Goal: Task Accomplishment & Management: Manage account settings

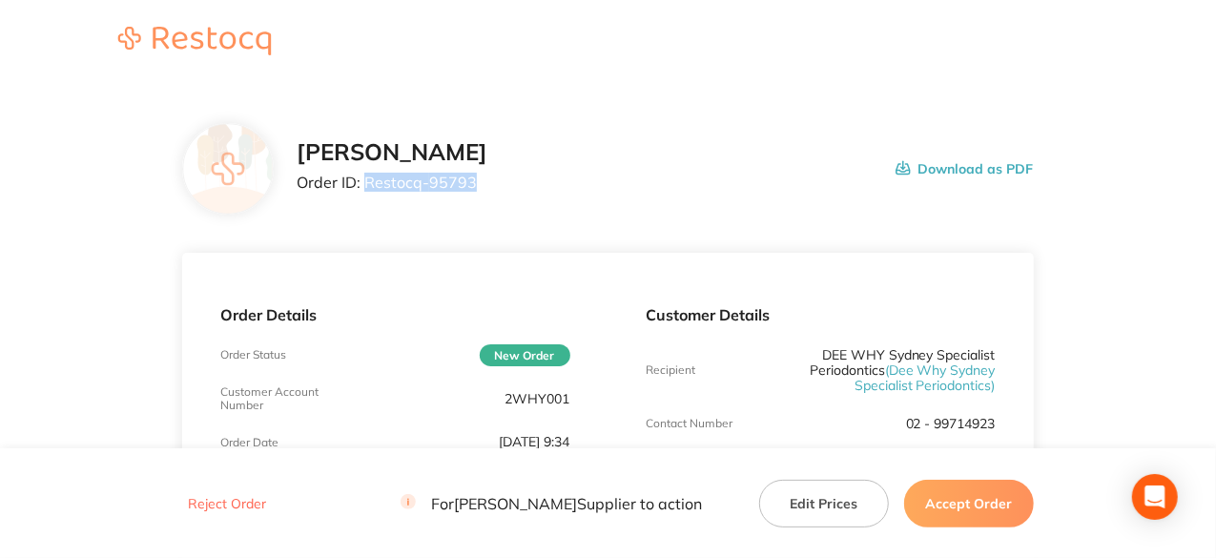
drag, startPoint x: 473, startPoint y: 184, endPoint x: 362, endPoint y: 185, distance: 110.6
click at [362, 185] on p "Order ID: Restocq- 95793" at bounding box center [392, 182] width 191 height 17
drag, startPoint x: 379, startPoint y: 192, endPoint x: 391, endPoint y: 177, distance: 18.9
copy p "Restocq- 95793"
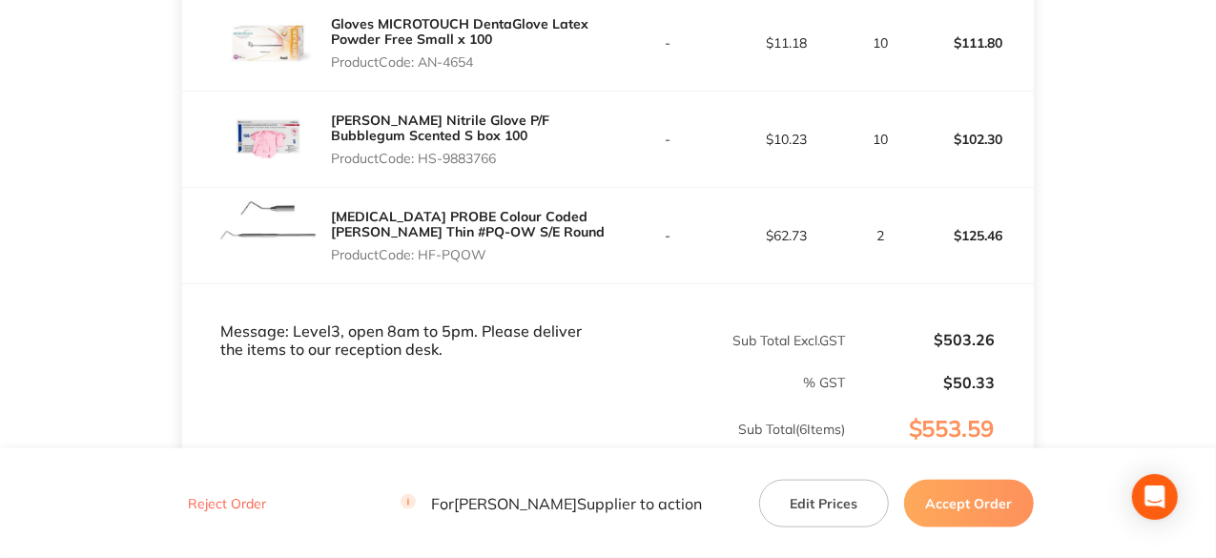
scroll to position [953, 0]
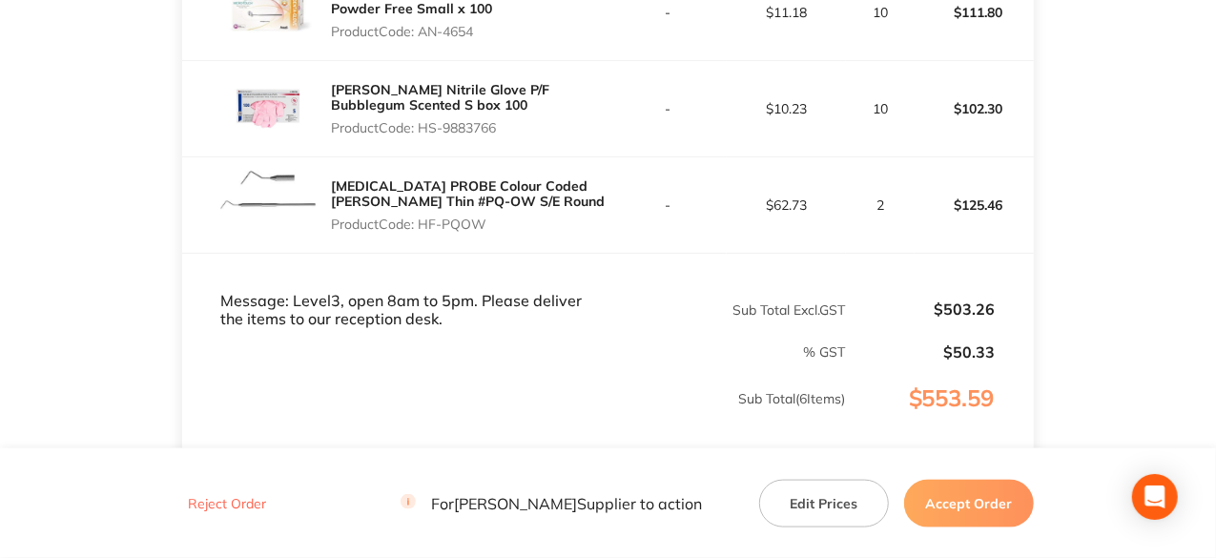
click at [969, 502] on button "Accept Order" at bounding box center [969, 503] width 130 height 48
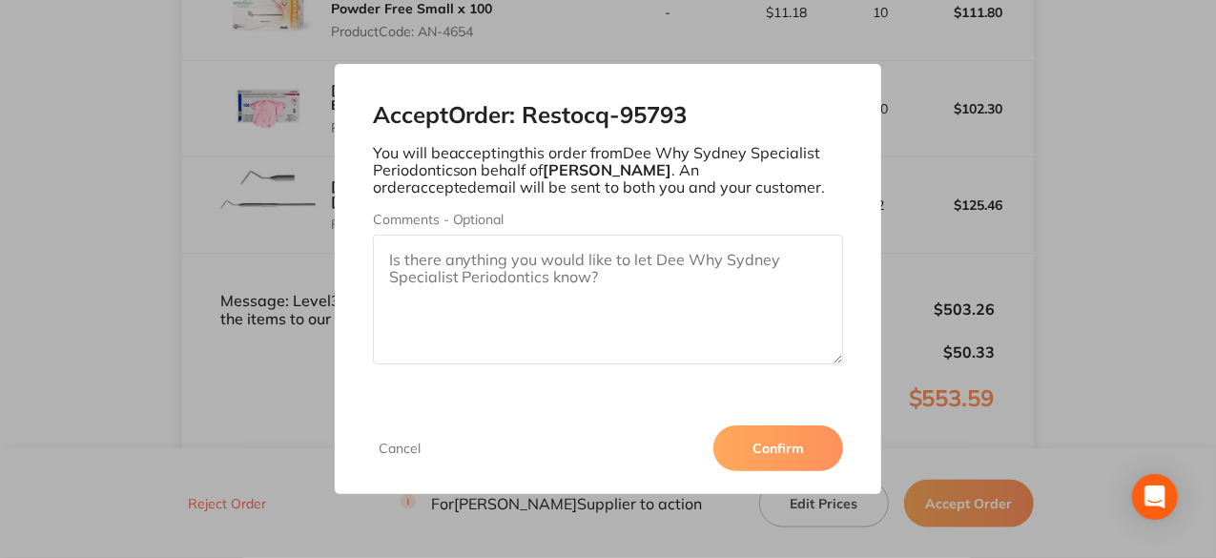
click at [815, 446] on button "Confirm" at bounding box center [778, 448] width 130 height 46
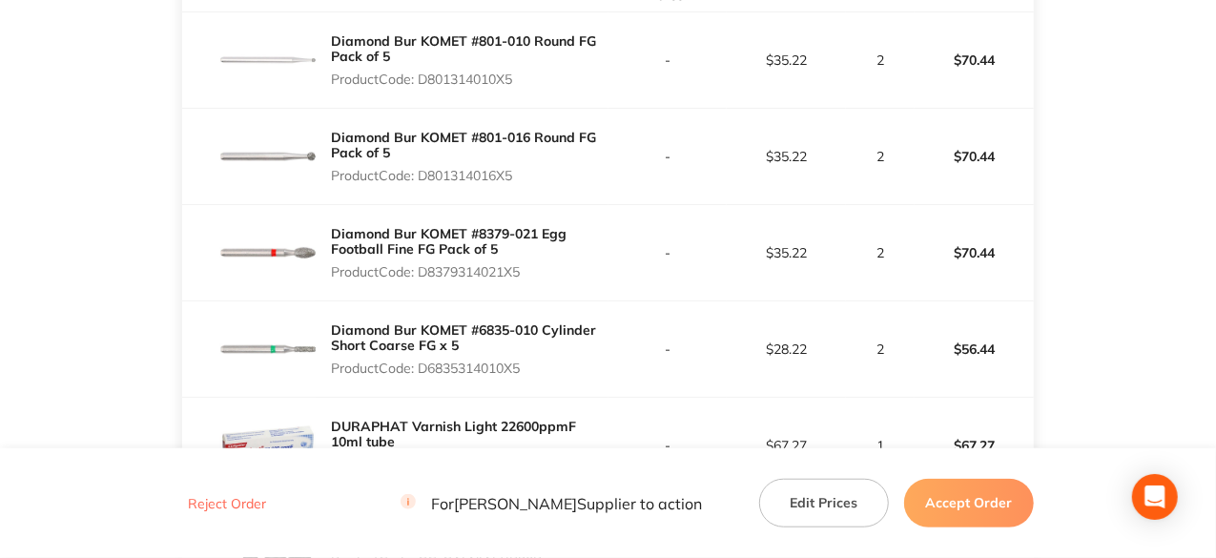
scroll to position [572, 0]
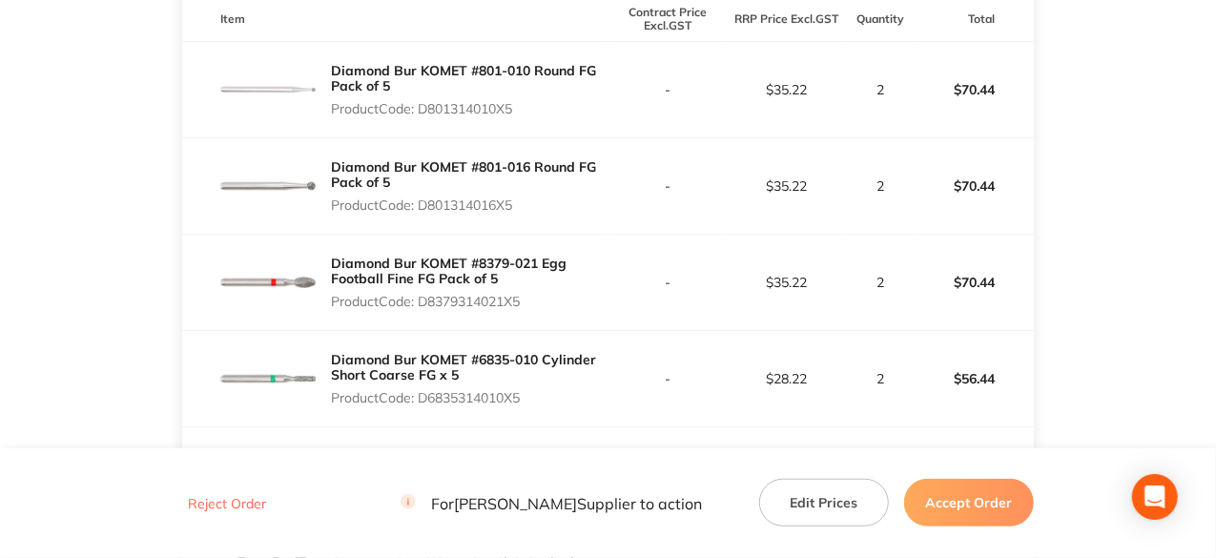
drag, startPoint x: 521, startPoint y: 108, endPoint x: 420, endPoint y: 111, distance: 100.2
click at [420, 111] on p "Product Code: D801314010X5" at bounding box center [469, 108] width 277 height 15
copy p "D801314010X5"
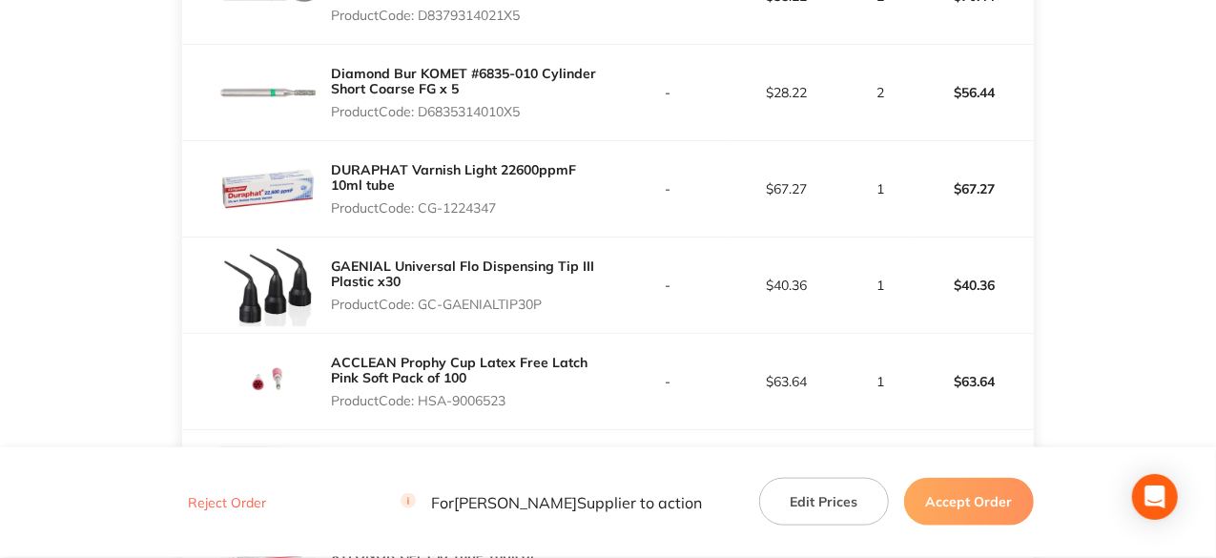
scroll to position [953, 0]
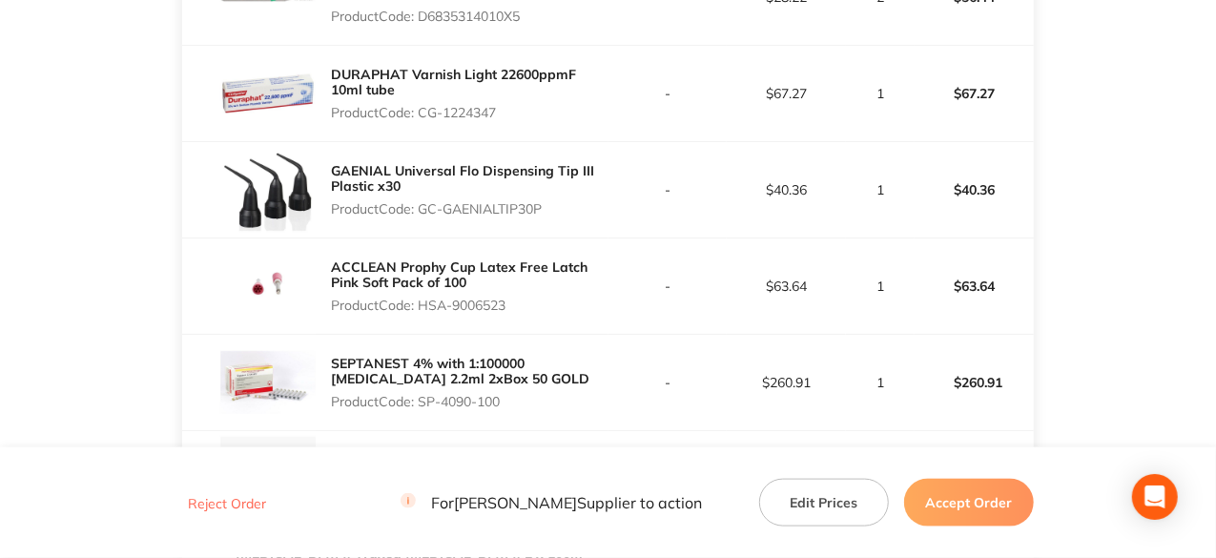
drag, startPoint x: 505, startPoint y: 112, endPoint x: 420, endPoint y: 123, distance: 85.6
click at [420, 123] on div "DURAPHAT Varnish Light 22600ppmF 10ml tube Product Code: CG-1224347" at bounding box center [469, 93] width 277 height 69
copy p "CG-1224347"
drag, startPoint x: 543, startPoint y: 208, endPoint x: 420, endPoint y: 202, distance: 124.1
click at [420, 202] on p "Product Code: GC-GAENIALTIP30P" at bounding box center [469, 208] width 277 height 15
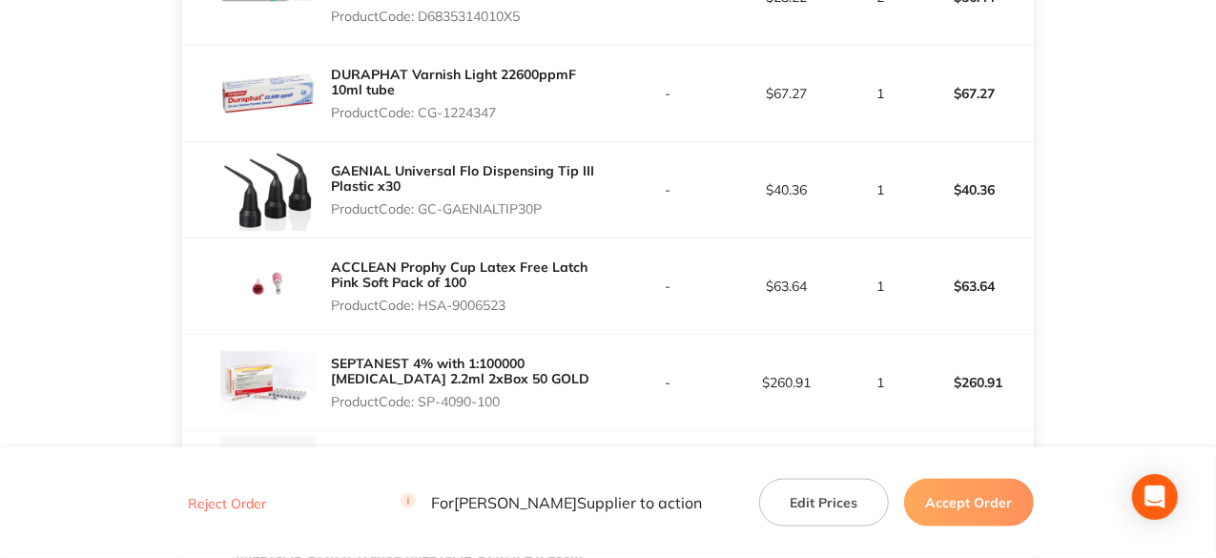
copy p "GC-GAENIALTIP30P"
drag, startPoint x: 511, startPoint y: 303, endPoint x: 423, endPoint y: 298, distance: 87.8
click at [423, 298] on p "Product Code: HSA-9006523" at bounding box center [469, 304] width 277 height 15
copy p "HSA-9006523"
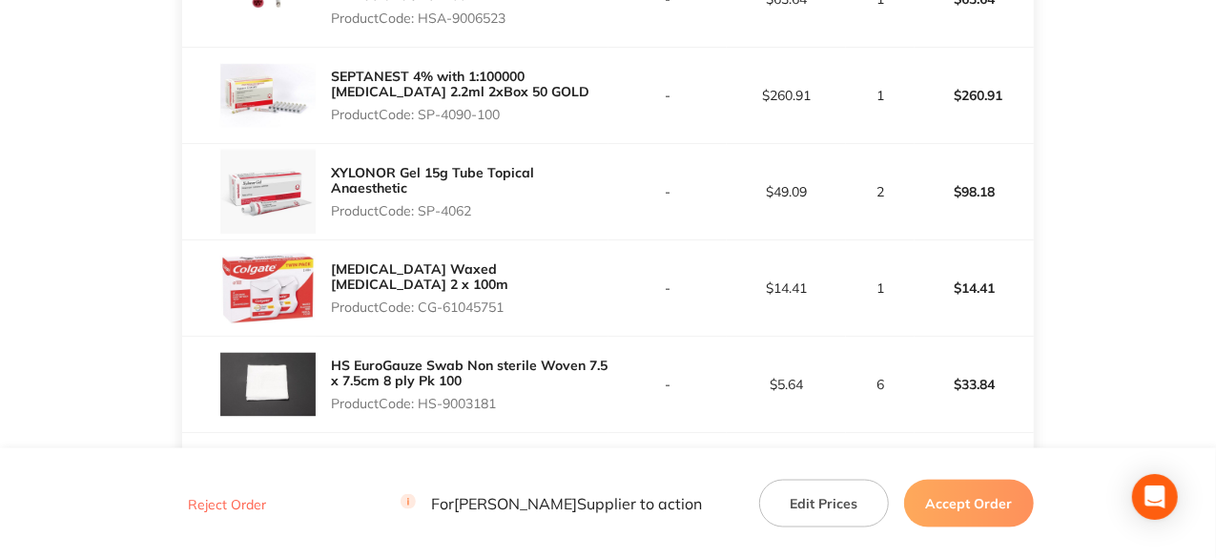
scroll to position [1240, 0]
drag, startPoint x: 507, startPoint y: 117, endPoint x: 421, endPoint y: 109, distance: 86.2
click at [421, 109] on p "Product Code: SP-4090-100" at bounding box center [469, 115] width 277 height 15
copy p "SP-4090-100"
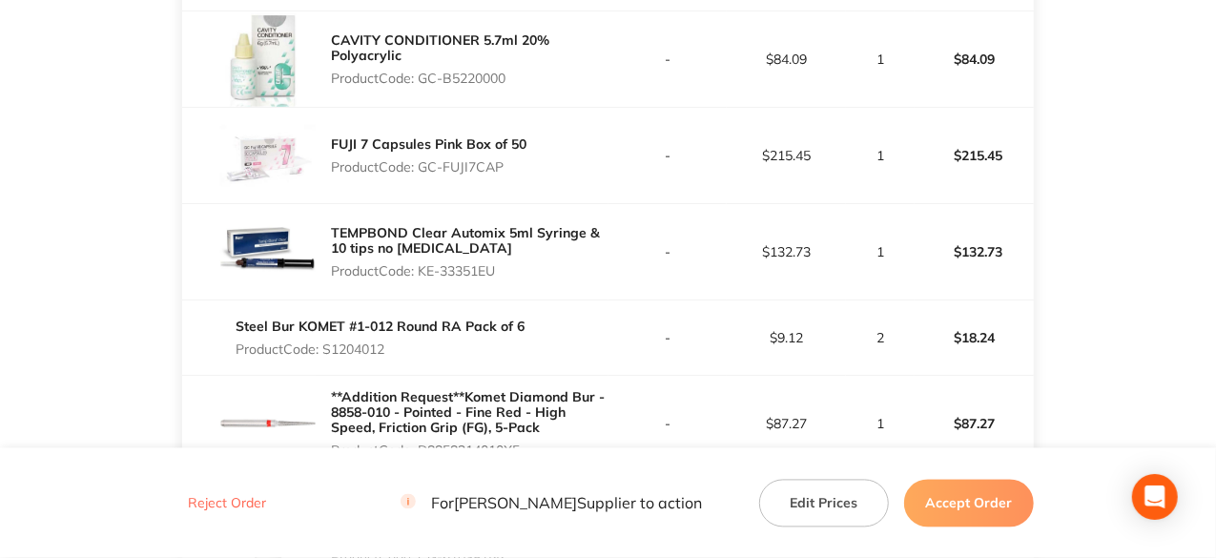
scroll to position [1430, 0]
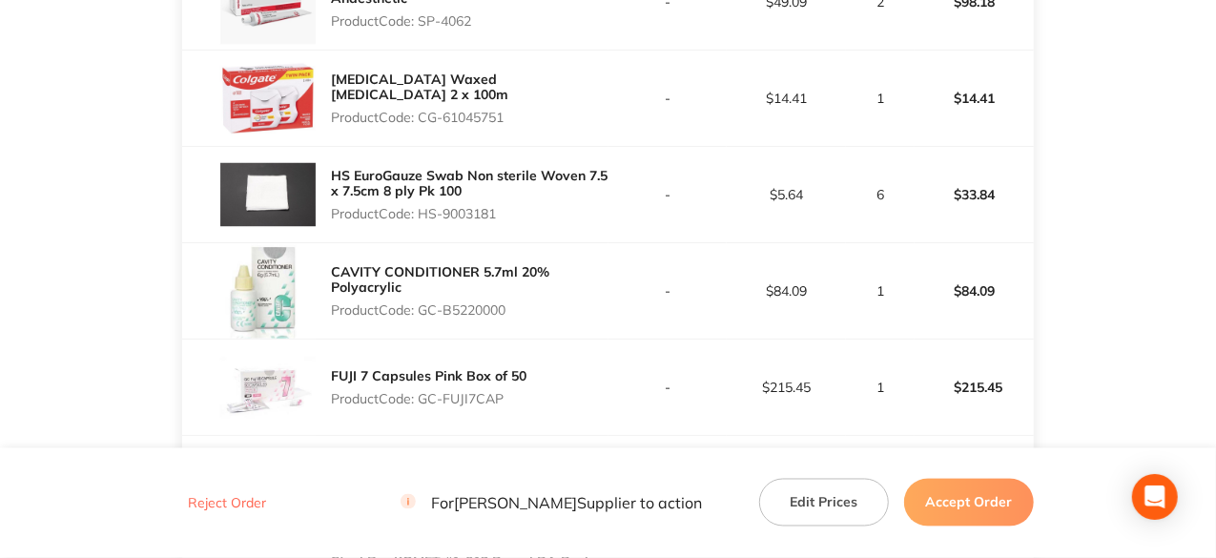
drag, startPoint x: 513, startPoint y: 302, endPoint x: 421, endPoint y: 312, distance: 92.0
click at [421, 312] on p "Product Code: GC-B5220000" at bounding box center [469, 309] width 277 height 15
copy p "GC-B5220000"
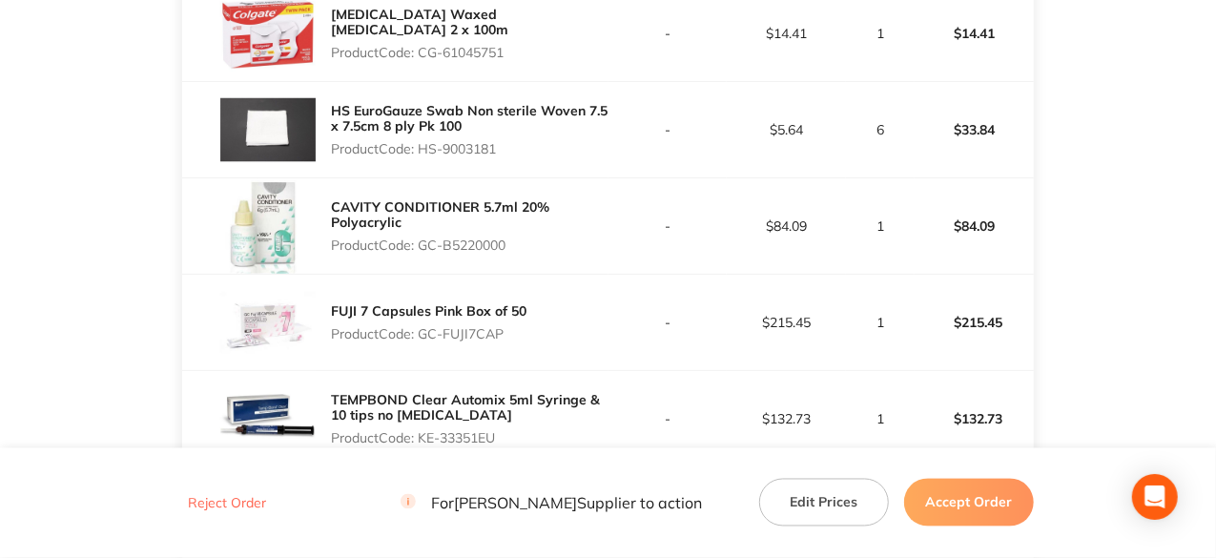
scroll to position [1526, 0]
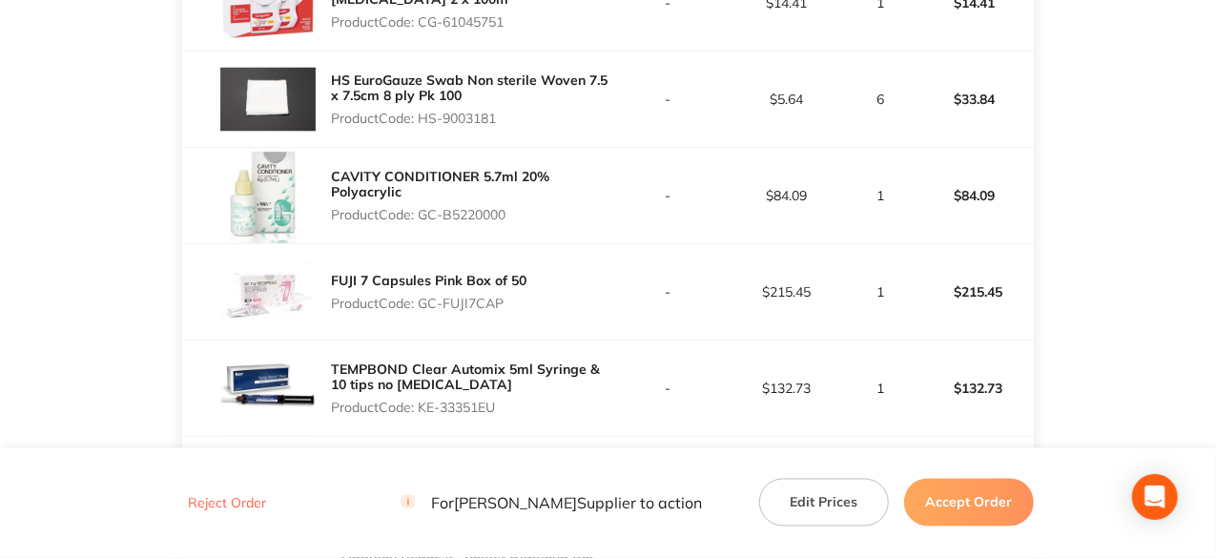
drag, startPoint x: 502, startPoint y: 294, endPoint x: 423, endPoint y: 290, distance: 79.2
click at [423, 290] on div "FUJI 7 Capsules Pink Box of 50 Product Code: GC-FUJI7CAP" at bounding box center [428, 291] width 195 height 53
copy p "GC-FUJI7CAP"
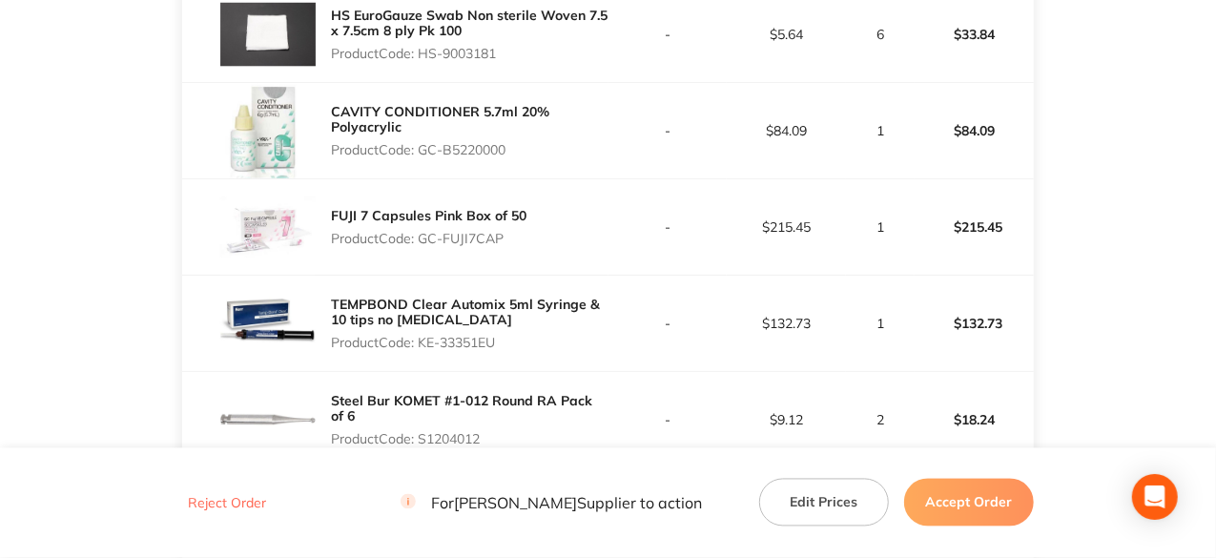
scroll to position [1621, 0]
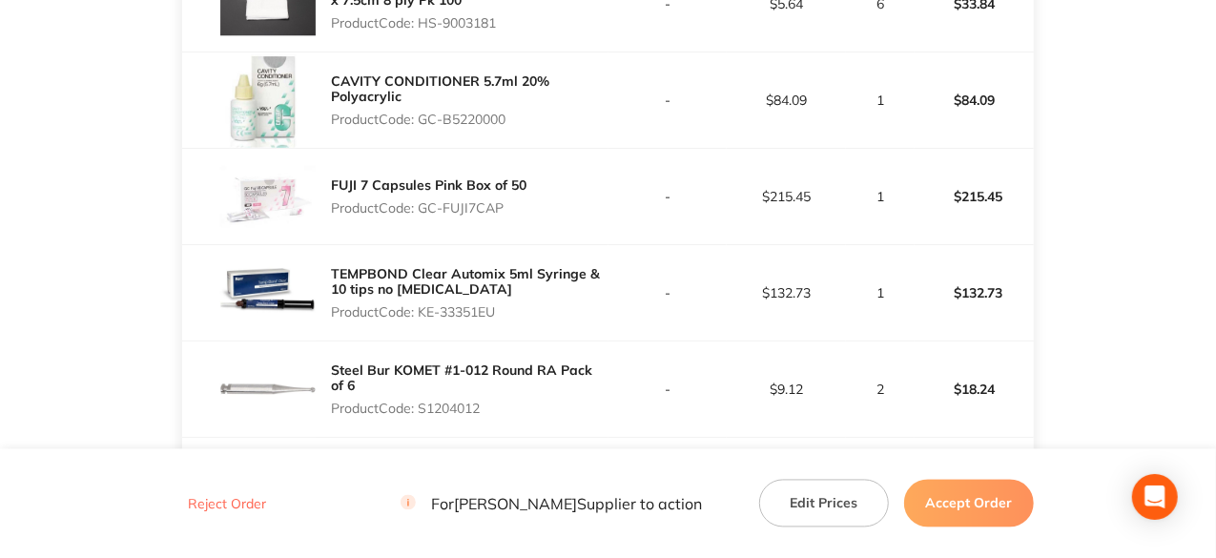
drag, startPoint x: 502, startPoint y: 306, endPoint x: 424, endPoint y: 294, distance: 78.2
click at [424, 294] on div "TEMPBOND Clear Automix 5ml Syringe & 10 tips no triclosan Product Code: KE-3335…" at bounding box center [469, 292] width 277 height 69
copy p "KE-33351EU"
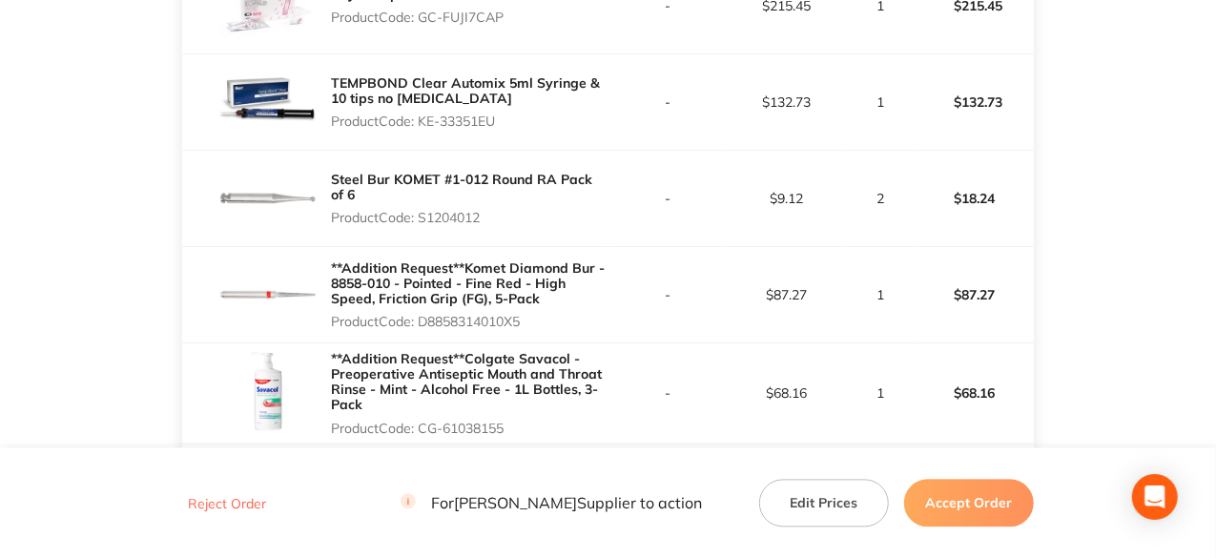
drag, startPoint x: 484, startPoint y: 213, endPoint x: 421, endPoint y: 211, distance: 63.0
click at [421, 211] on p "Product Code: S1204012" at bounding box center [469, 217] width 277 height 15
copy p "S1204012"
drag, startPoint x: 527, startPoint y: 318, endPoint x: 423, endPoint y: 321, distance: 104.0
click at [423, 321] on p "Product Code: D8858314010X5" at bounding box center [469, 321] width 277 height 15
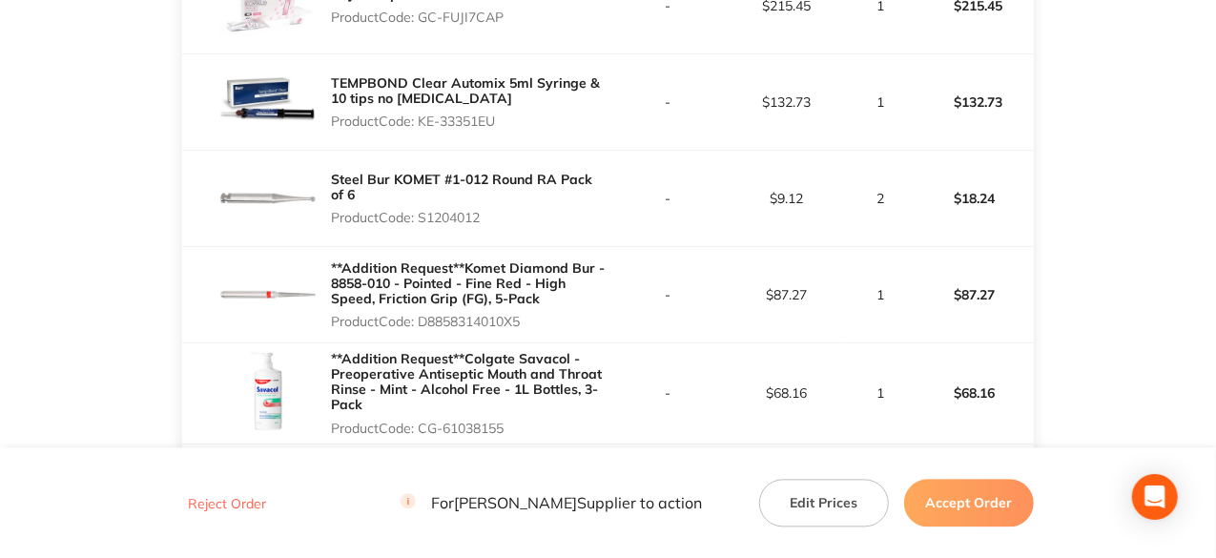
copy p "D8858314010X5"
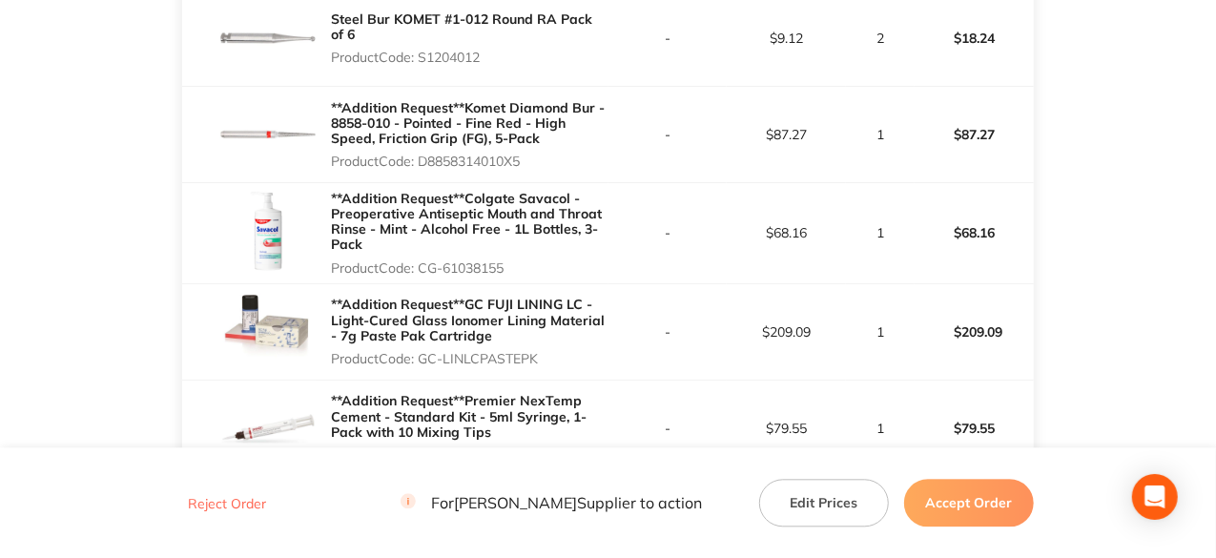
scroll to position [2002, 0]
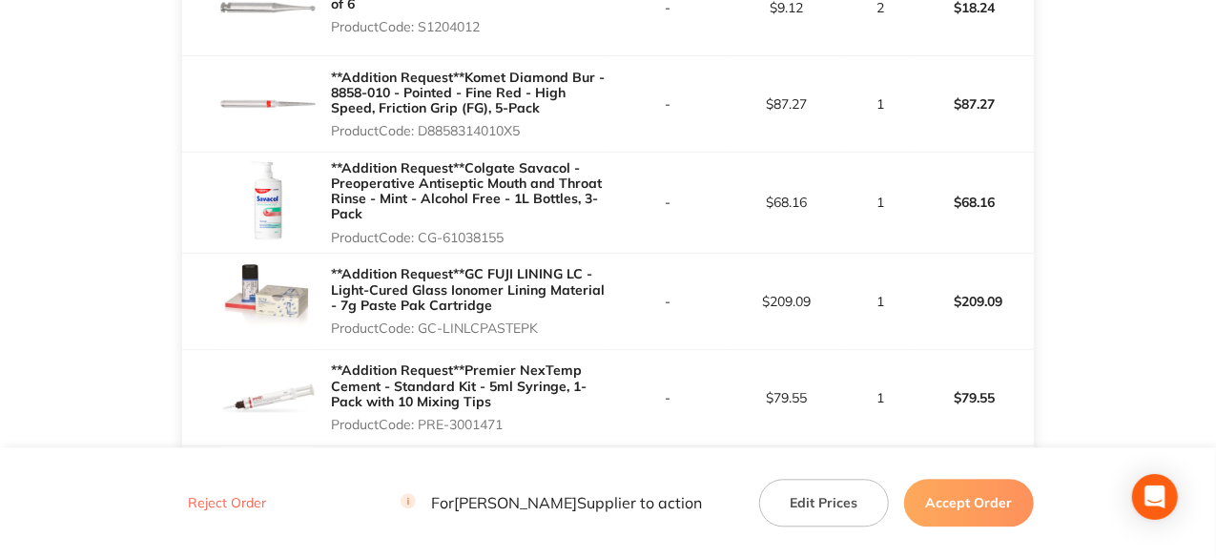
drag, startPoint x: 511, startPoint y: 228, endPoint x: 421, endPoint y: 233, distance: 89.8
click at [421, 233] on p "Product Code: CG-61038155" at bounding box center [469, 237] width 277 height 15
drag, startPoint x: 542, startPoint y: 319, endPoint x: 425, endPoint y: 332, distance: 117.0
click at [425, 332] on div "**Addition Request**GC FUJI LINING LC - Light-Cured Glass Ionomer Lining Materi…" at bounding box center [469, 300] width 277 height 84
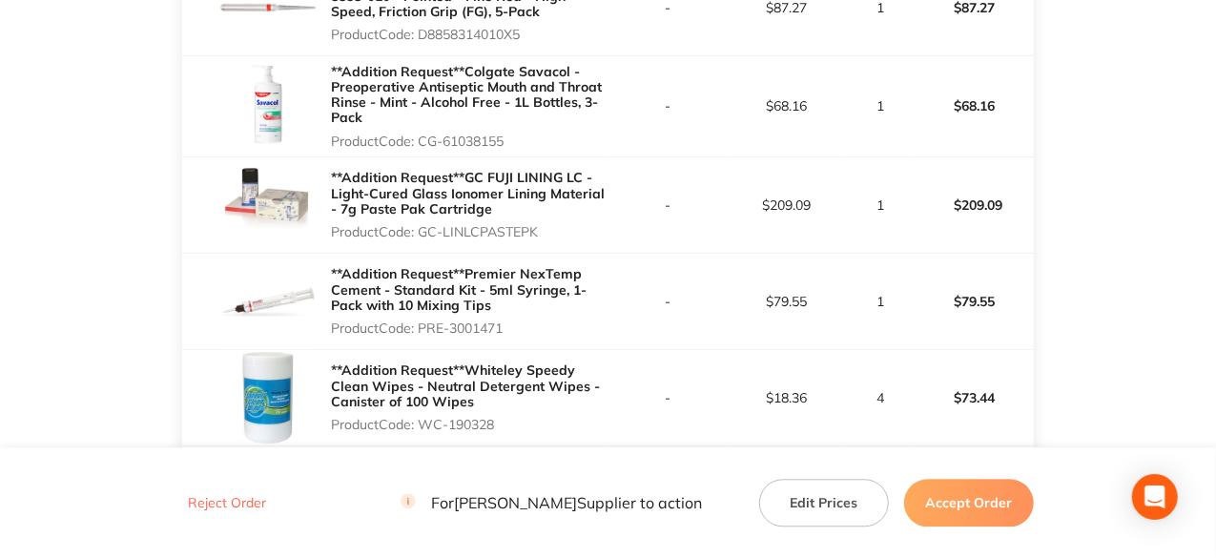
scroll to position [2288, 0]
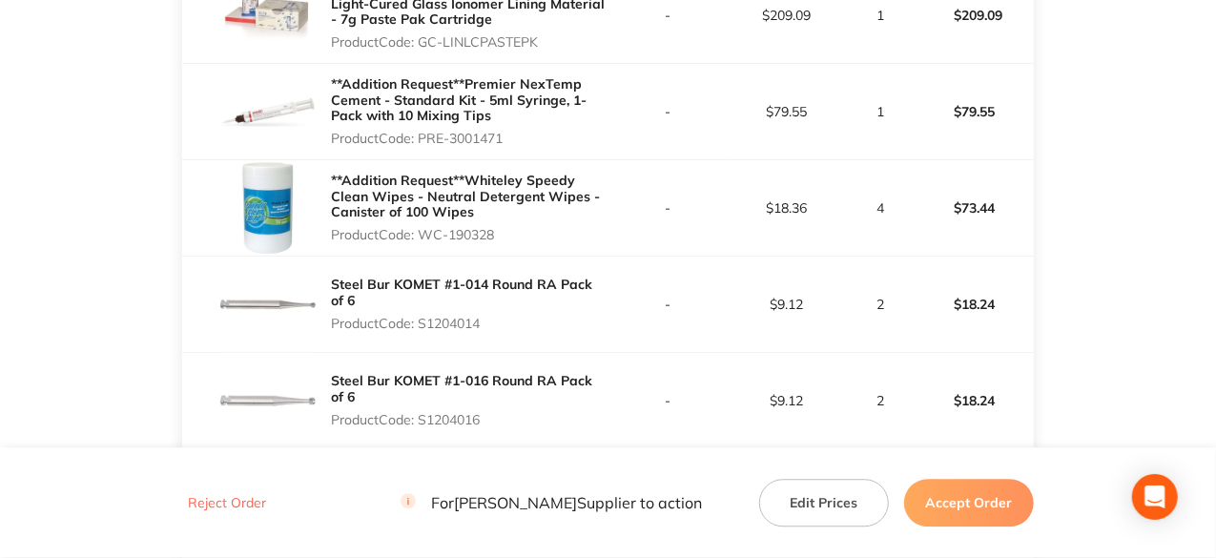
drag, startPoint x: 505, startPoint y: 134, endPoint x: 421, endPoint y: 128, distance: 84.2
click at [421, 131] on p "Product Code: PRE-3001471" at bounding box center [469, 138] width 277 height 15
drag, startPoint x: 497, startPoint y: 228, endPoint x: 422, endPoint y: 233, distance: 74.5
click at [422, 233] on p "Product Code: WC-190328" at bounding box center [469, 234] width 277 height 15
drag, startPoint x: 486, startPoint y: 313, endPoint x: 423, endPoint y: 320, distance: 63.4
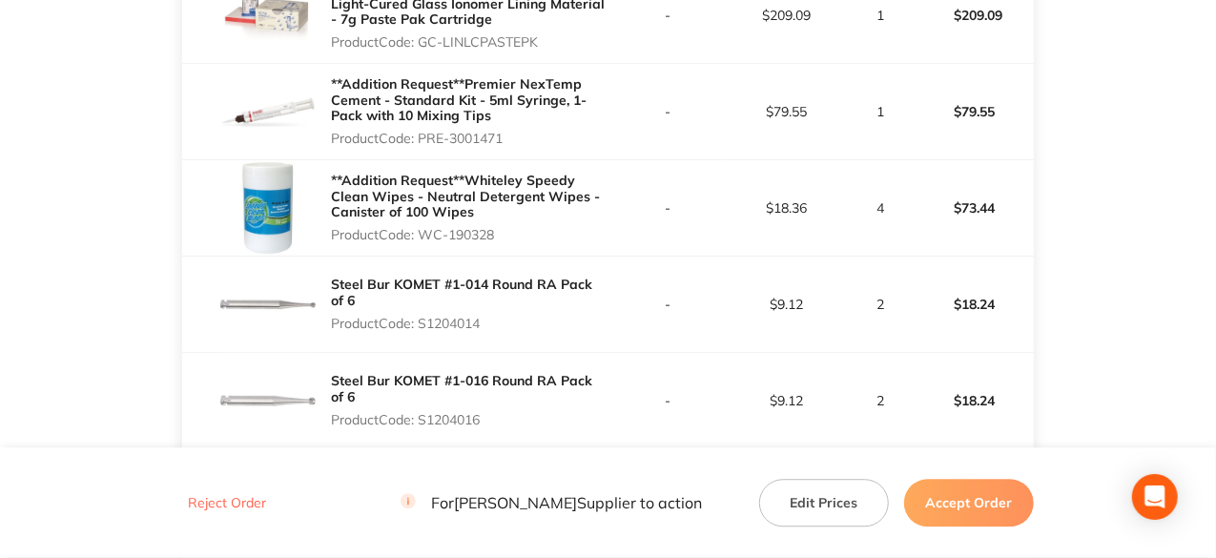
click at [423, 320] on p "Product Code: S1204014" at bounding box center [469, 323] width 277 height 15
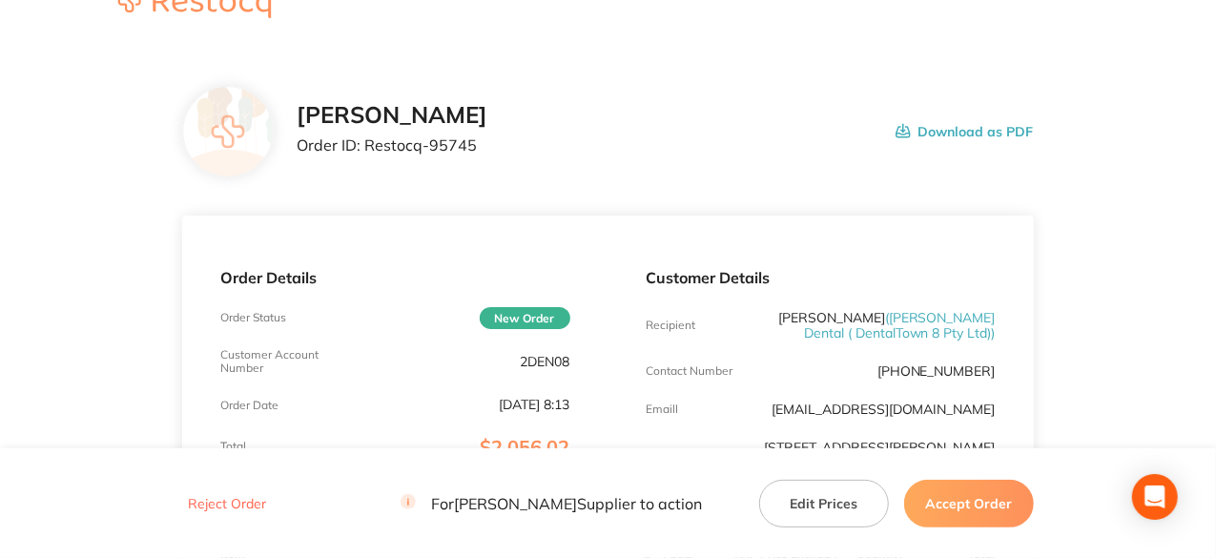
scroll to position [95, 0]
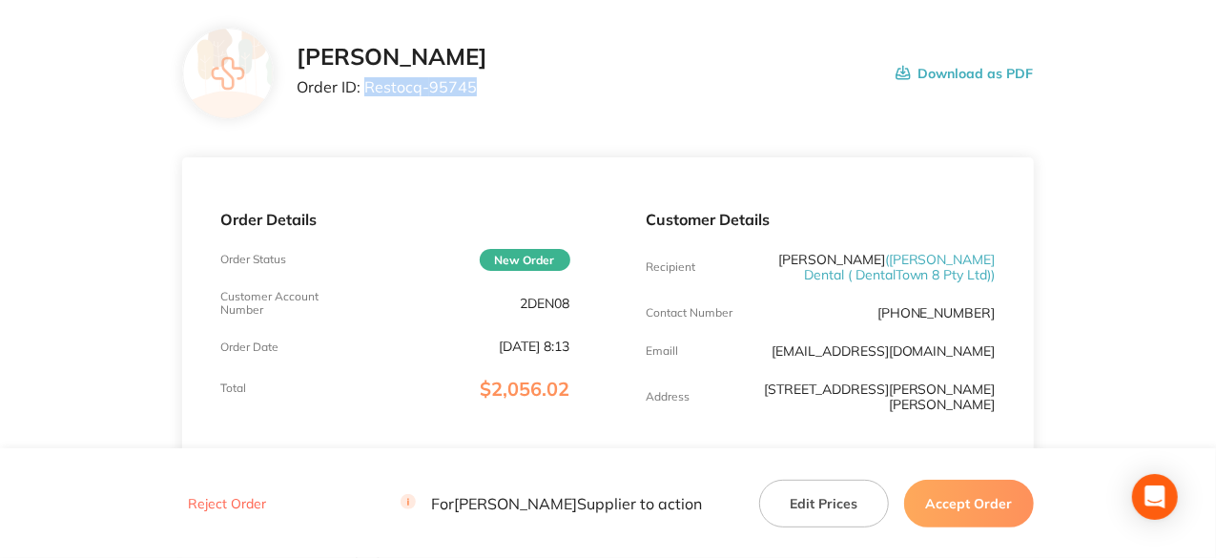
drag, startPoint x: 474, startPoint y: 81, endPoint x: 367, endPoint y: 83, distance: 106.8
click at [367, 83] on p "Order ID: Restocq- 95745" at bounding box center [392, 86] width 191 height 17
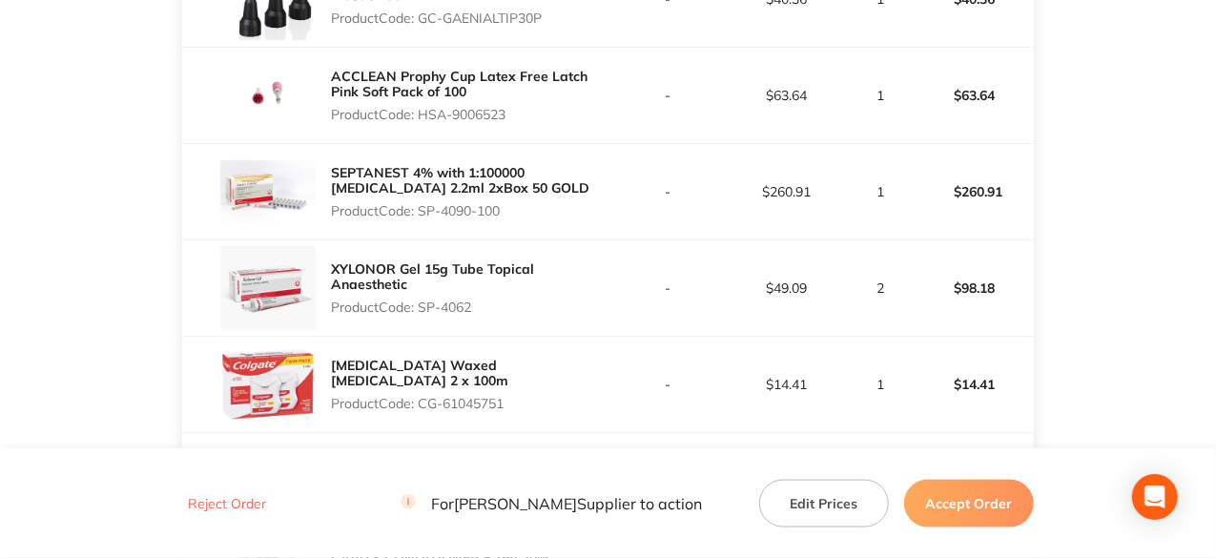
scroll to position [1240, 0]
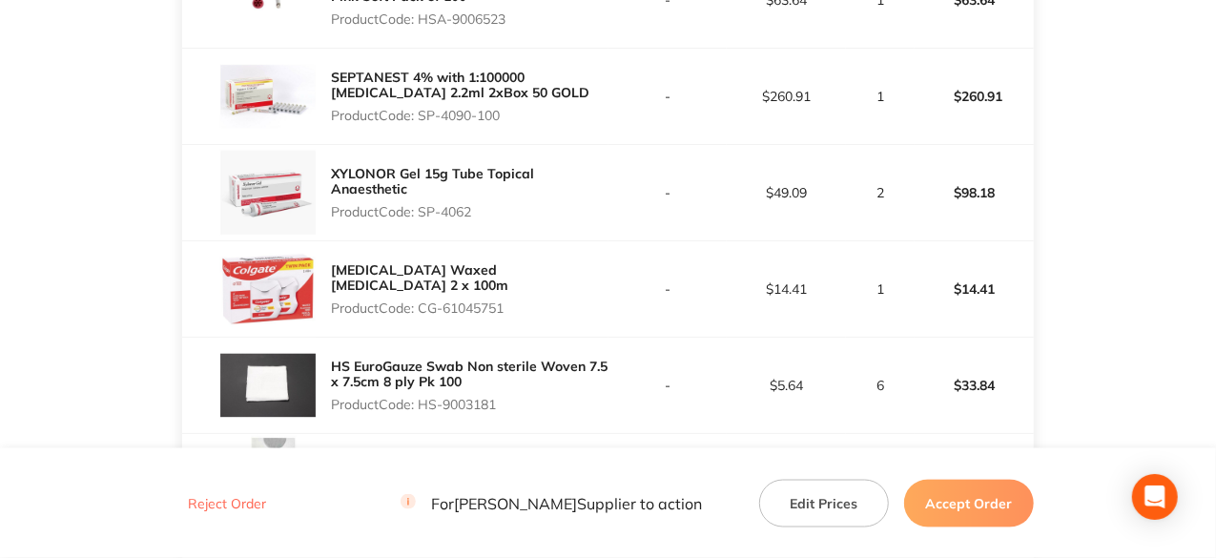
click at [597, 276] on p "Colgate Total Waxed Dental Floss 2 x 100m" at bounding box center [469, 277] width 277 height 31
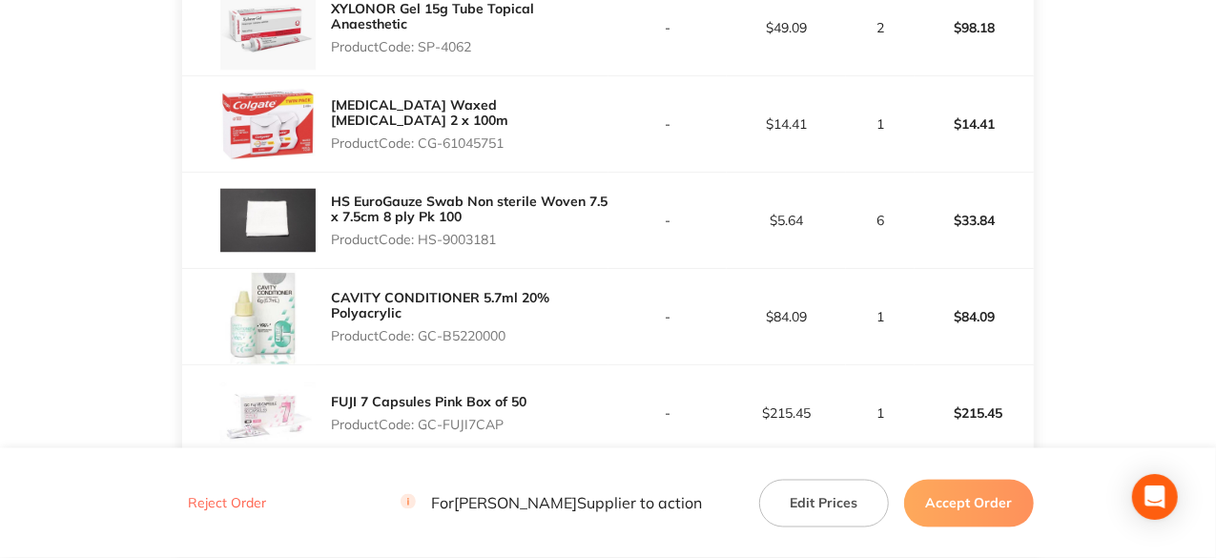
scroll to position [1430, 0]
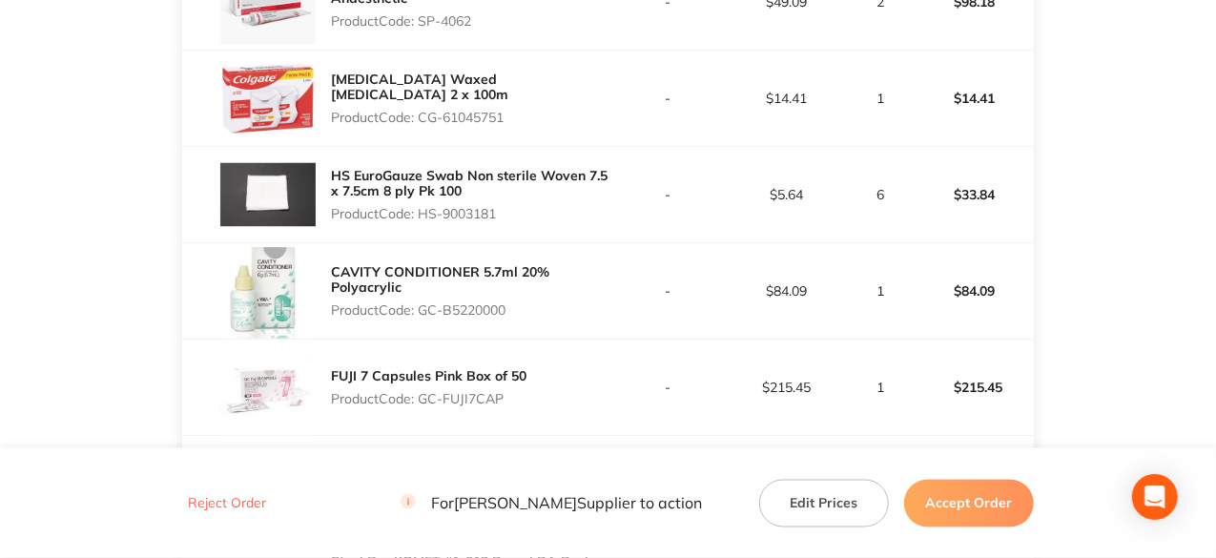
click at [629, 206] on td "-" at bounding box center [667, 195] width 119 height 96
click at [1011, 191] on p "$33.84" at bounding box center [973, 195] width 117 height 46
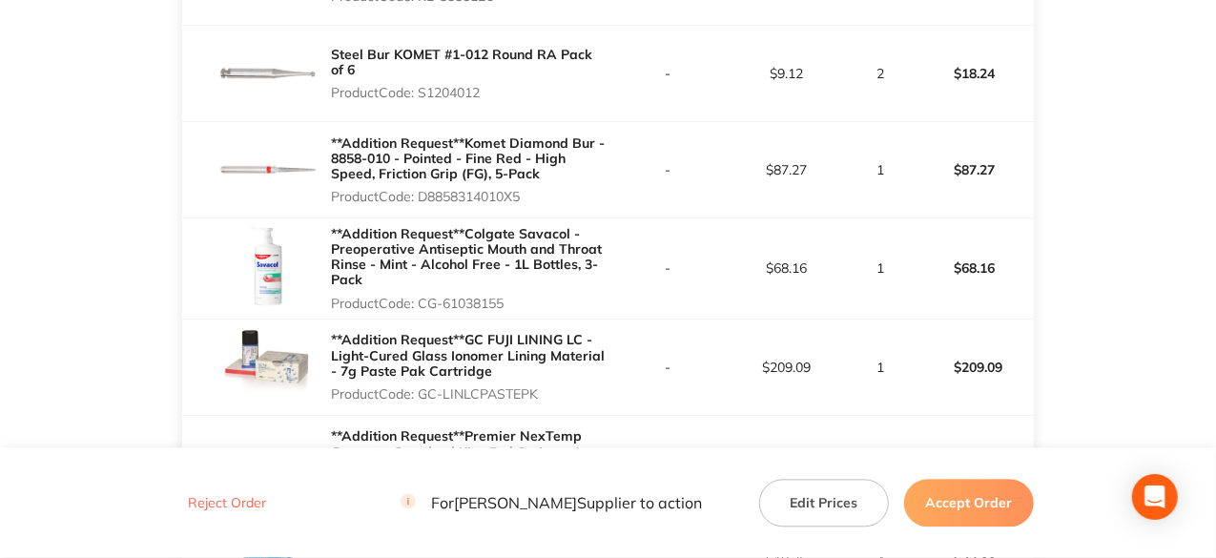
scroll to position [1907, 0]
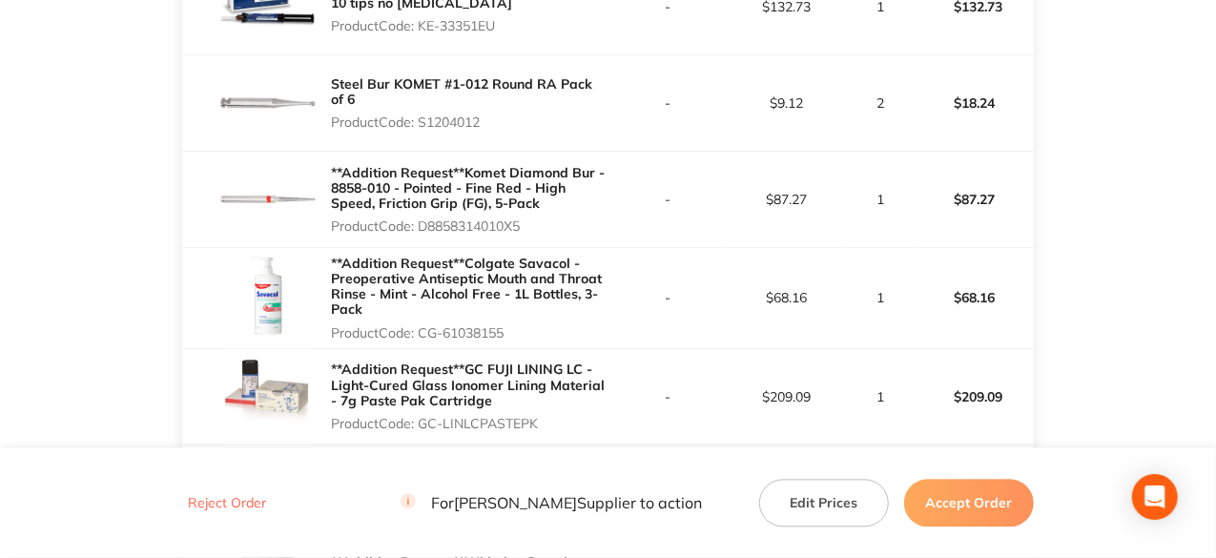
click at [955, 512] on button "Accept Order" at bounding box center [969, 503] width 130 height 48
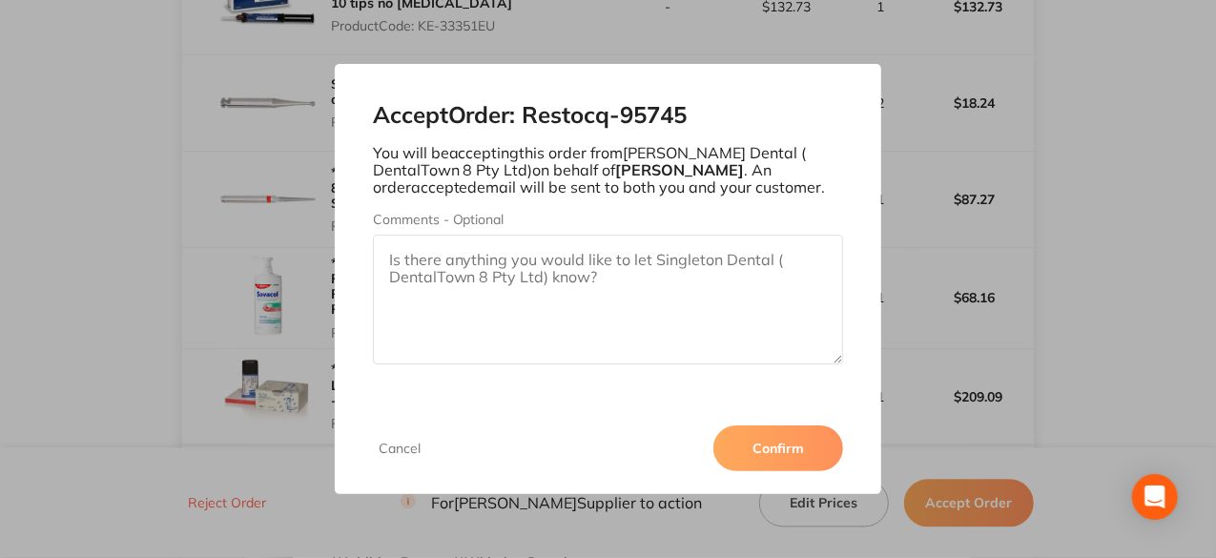
click at [776, 445] on button "Confirm" at bounding box center [778, 448] width 130 height 46
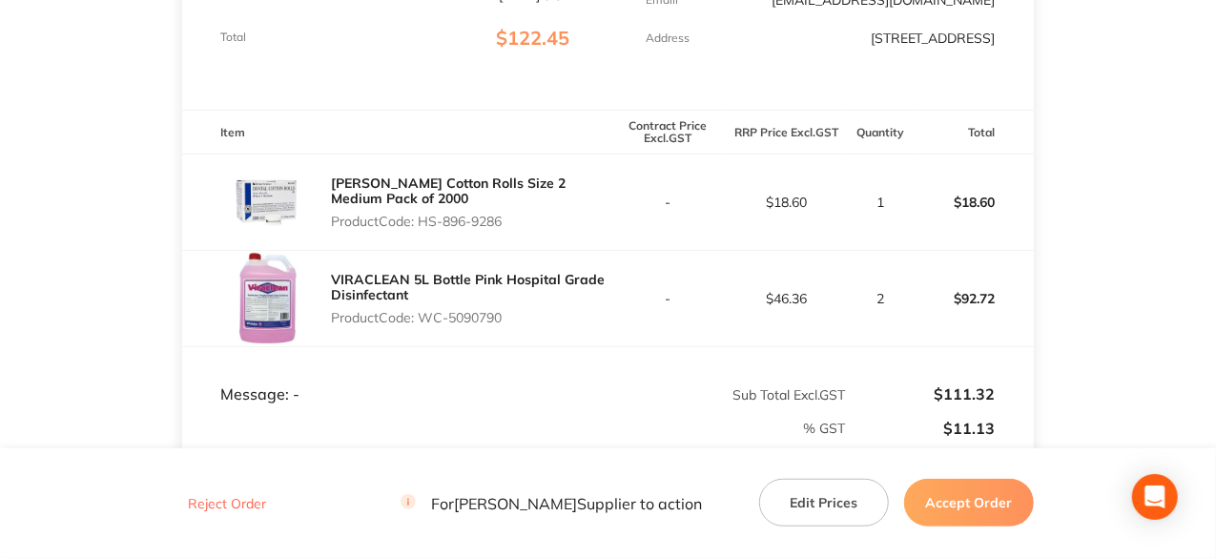
scroll to position [477, 0]
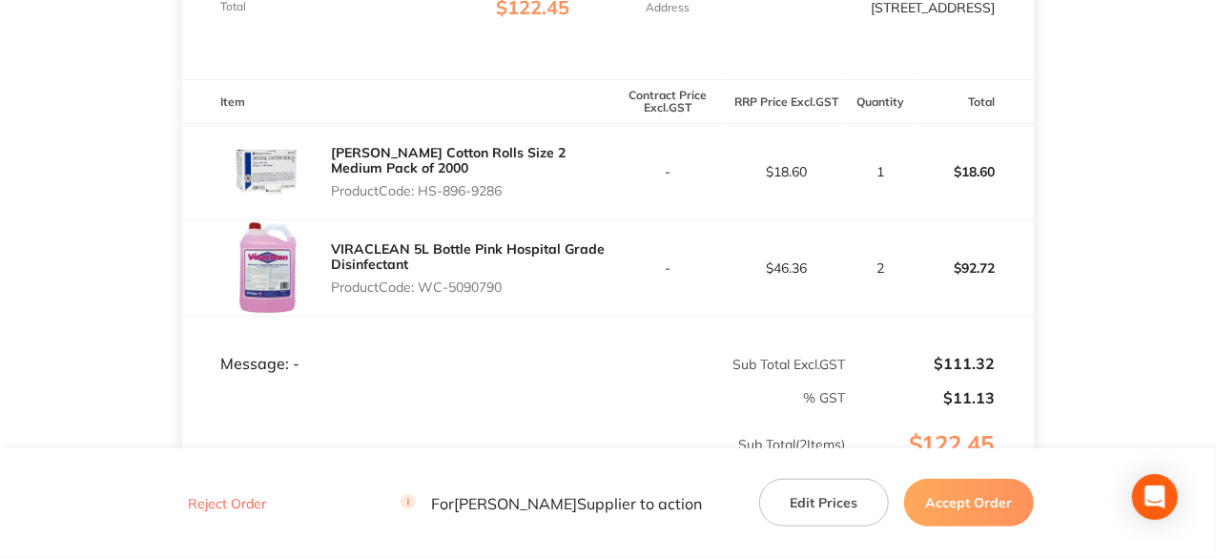
drag, startPoint x: 507, startPoint y: 193, endPoint x: 421, endPoint y: 197, distance: 85.9
click at [421, 197] on p "Product Code: HS-896-9286" at bounding box center [469, 190] width 277 height 15
copy p "HS-896-9286"
drag, startPoint x: 507, startPoint y: 285, endPoint x: 423, endPoint y: 297, distance: 84.8
click at [423, 297] on div "VIRACLEAN 5L Bottle Pink Hospital Grade Disinfectant Product Code: WC-5090790" at bounding box center [469, 268] width 277 height 69
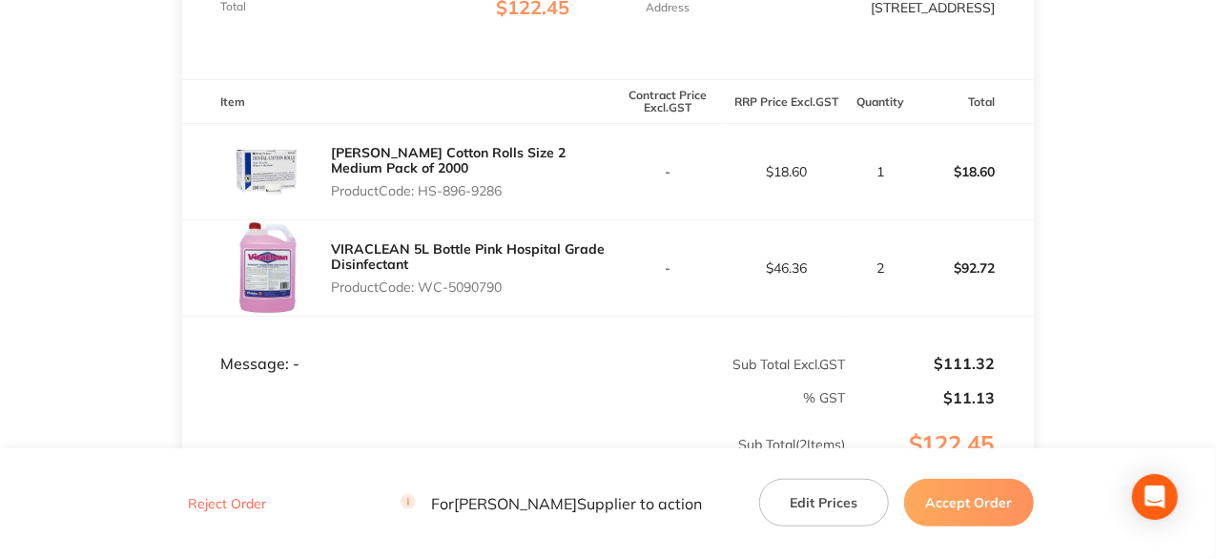
copy p "WC-5090790"
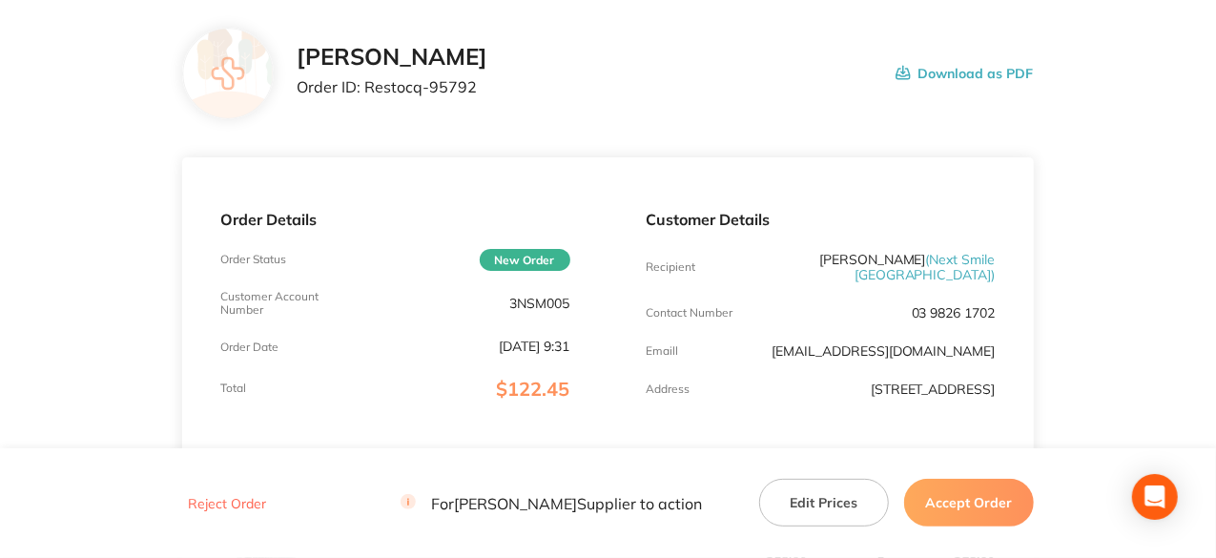
scroll to position [95, 0]
drag, startPoint x: 472, startPoint y: 90, endPoint x: 366, endPoint y: 81, distance: 106.2
click at [366, 81] on p "Order ID: Restocq- 95792" at bounding box center [392, 86] width 191 height 17
copy p "Restocq- 95792"
click at [983, 516] on button "Accept Order" at bounding box center [969, 503] width 130 height 48
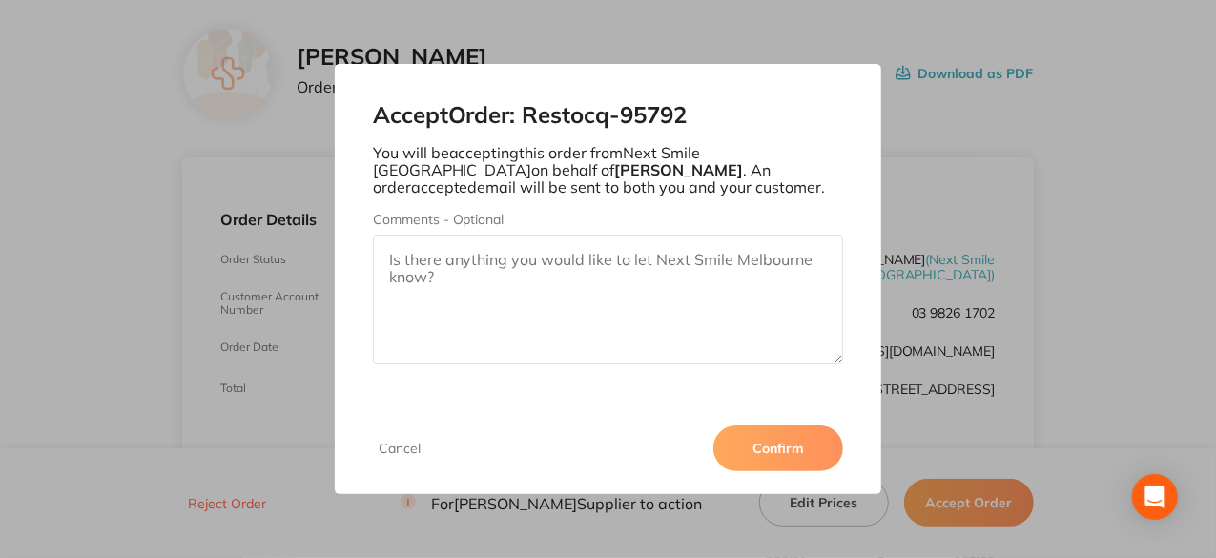
click at [816, 449] on button "Confirm" at bounding box center [778, 448] width 130 height 46
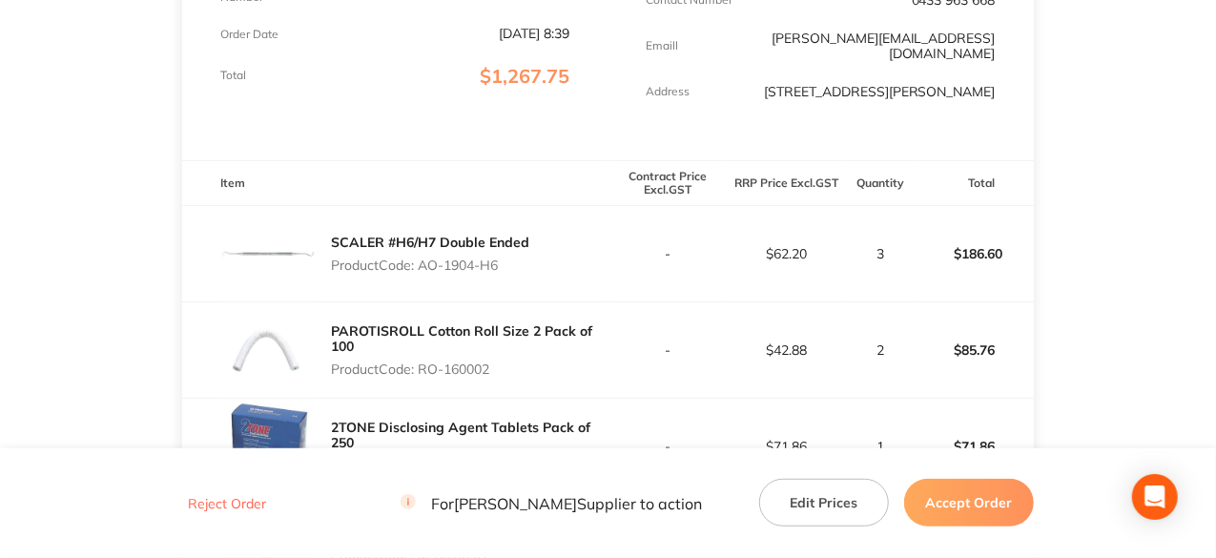
scroll to position [417, 0]
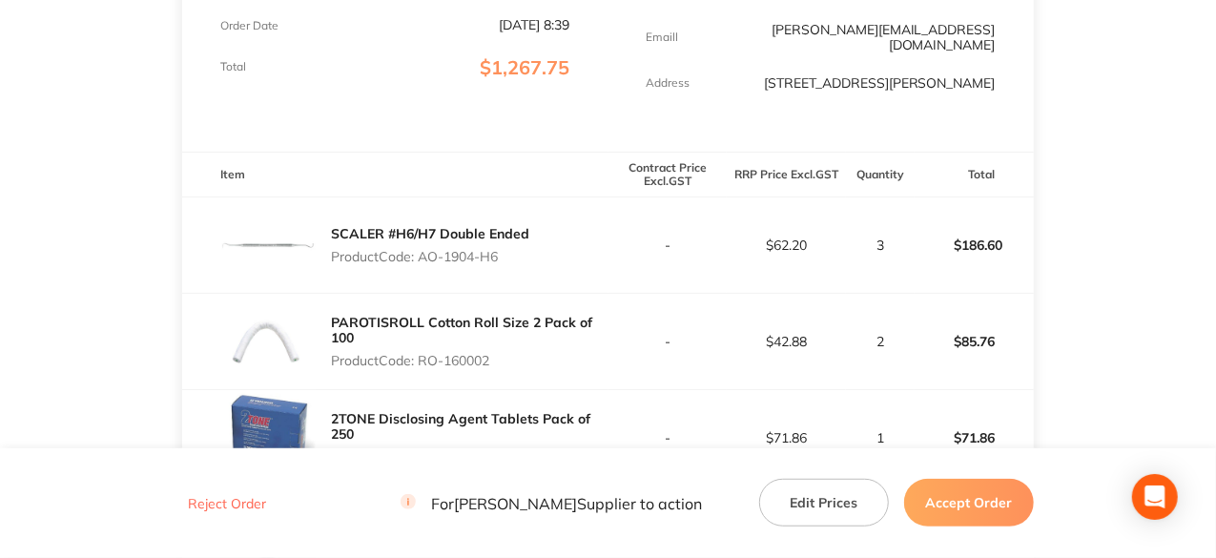
drag, startPoint x: 503, startPoint y: 242, endPoint x: 420, endPoint y: 256, distance: 85.1
click at [420, 256] on div "SCALER #H6/H7 Double Ended Product Code: AO-1904-H6" at bounding box center [430, 244] width 198 height 53
copy p "AO-1904-H6"
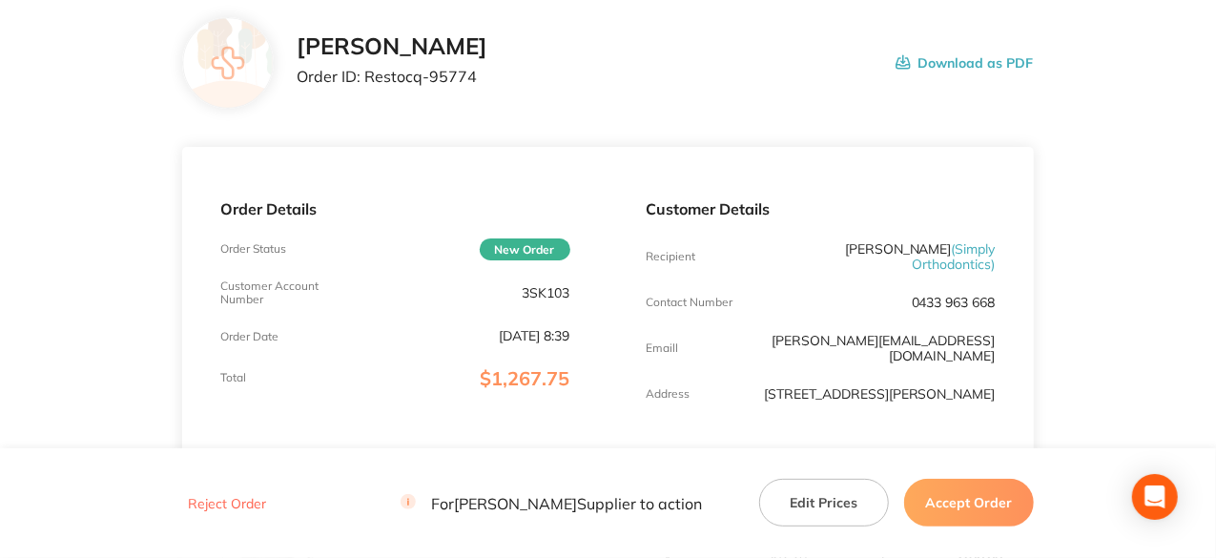
scroll to position [0, 0]
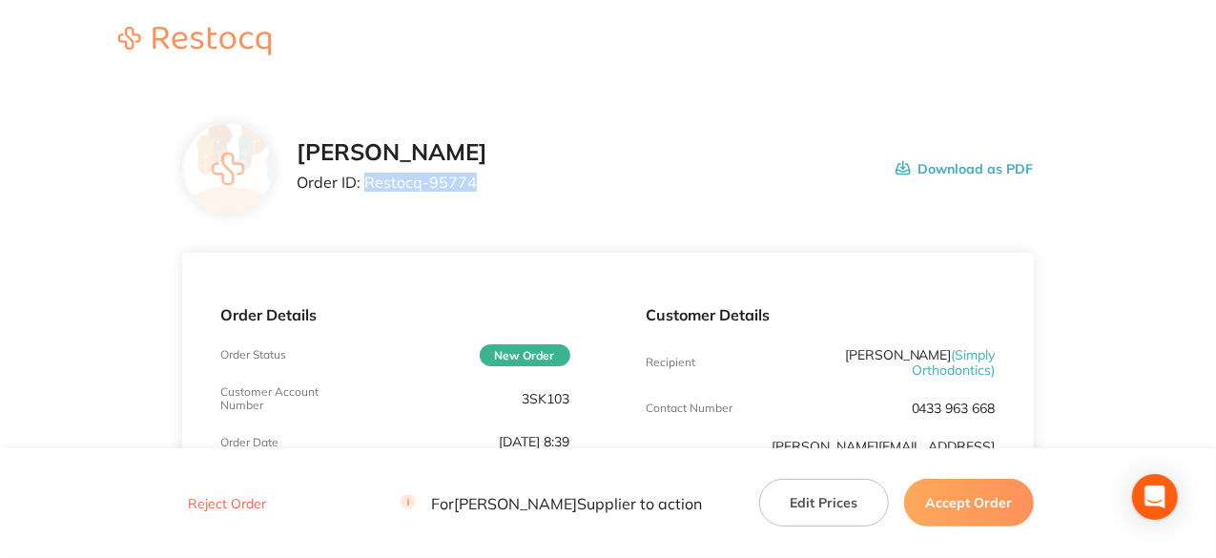
drag, startPoint x: 473, startPoint y: 180, endPoint x: 366, endPoint y: 180, distance: 106.8
click at [366, 180] on p "Order ID: Restocq- 95774" at bounding box center [392, 182] width 191 height 17
copy p "Restocq- 95774"
click at [999, 502] on button "Accept Order" at bounding box center [969, 503] width 130 height 48
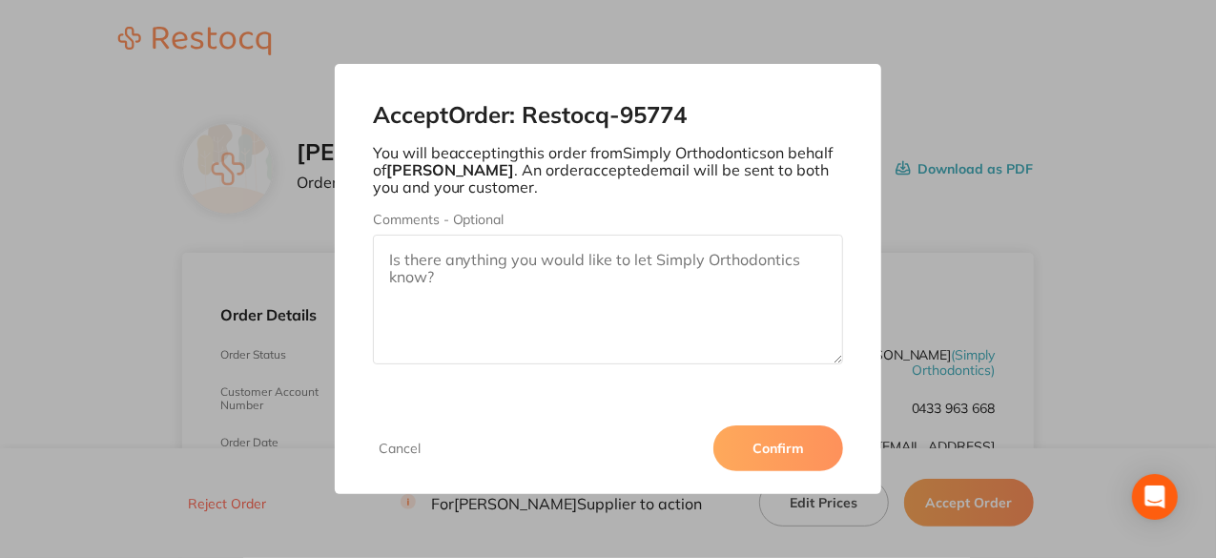
click at [814, 441] on button "Confirm" at bounding box center [778, 448] width 130 height 46
